Goal: Information Seeking & Learning: Learn about a topic

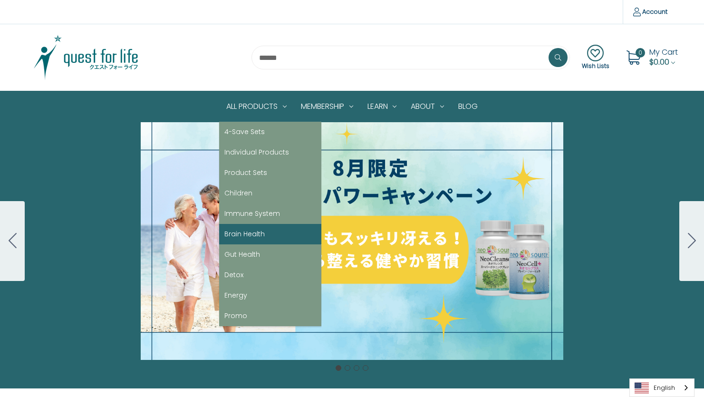
click at [243, 236] on link "Brain Health" at bounding box center [270, 234] width 102 height 20
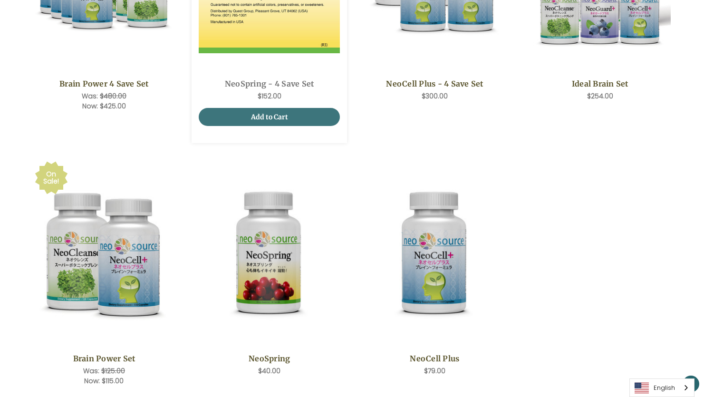
scroll to position [380, 0]
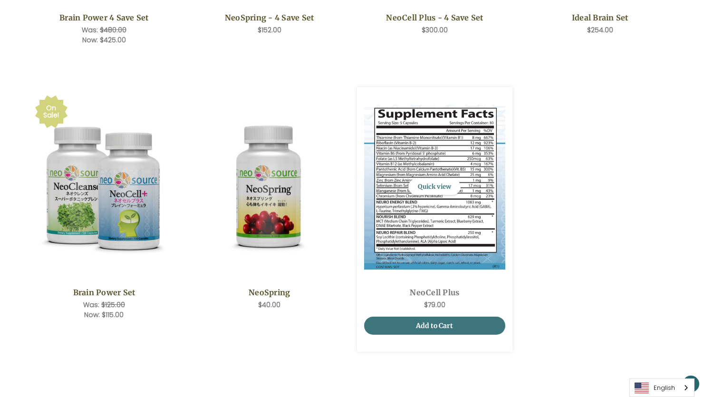
click at [386, 277] on span "NeoCell Plus,$79.00\a" at bounding box center [434, 187] width 141 height 186
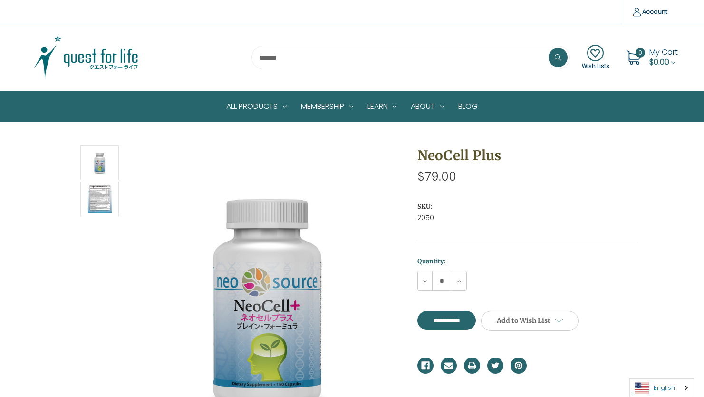
click at [654, 385] on link "English" at bounding box center [662, 388] width 64 height 18
click at [659, 371] on link "日本語" at bounding box center [654, 370] width 49 height 18
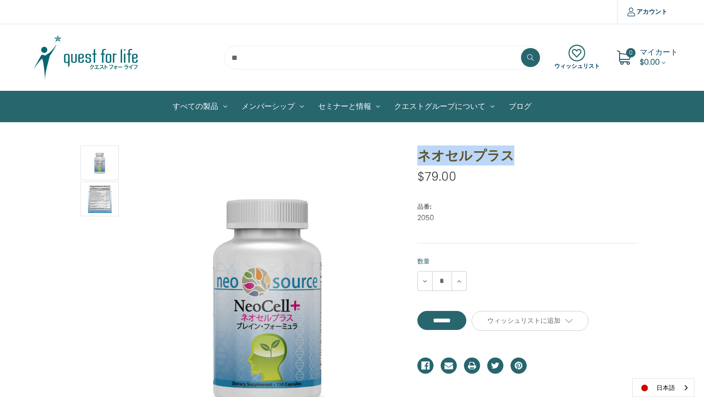
drag, startPoint x: 506, startPoint y: 158, endPoint x: 421, endPoint y: 154, distance: 85.6
click at [421, 154] on h1 "ネオセルプラス" at bounding box center [527, 155] width 221 height 20
copy h1 "ネオセルプラス"
